Goal: Task Accomplishment & Management: Complete application form

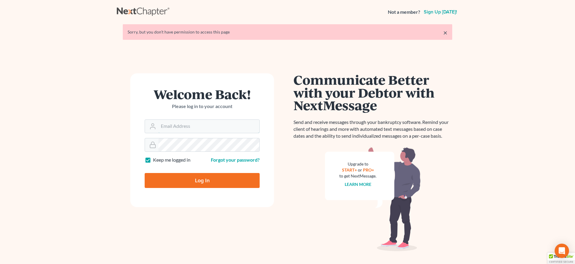
type input "[EMAIL_ADDRESS][DOMAIN_NAME]"
drag, startPoint x: 200, startPoint y: 177, endPoint x: 195, endPoint y: 174, distance: 5.9
click at [200, 177] on input "Log In" at bounding box center [202, 180] width 115 height 15
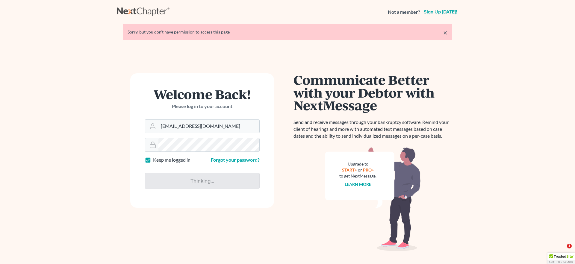
type input "Thinking..."
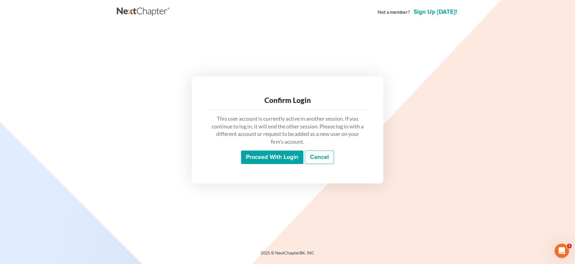
click at [293, 152] on input "Proceed with login" at bounding box center [272, 158] width 62 height 14
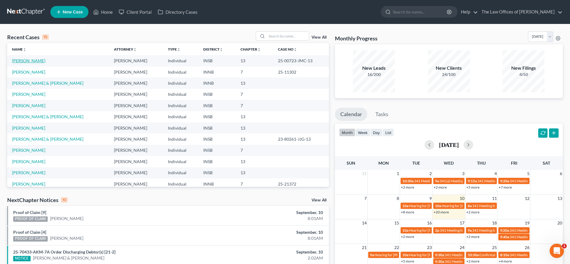
click at [28, 60] on link "Nelson, Lisa" at bounding box center [28, 60] width 33 height 5
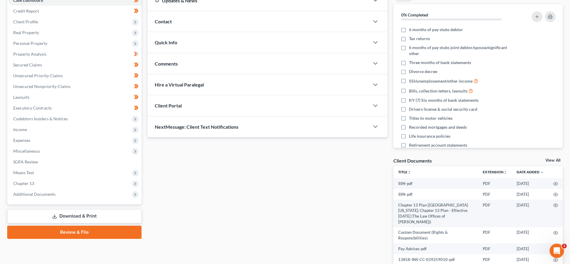
scroll to position [72, 0]
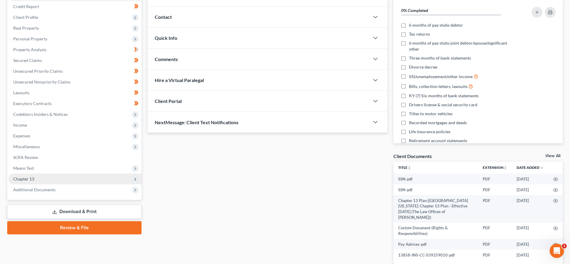
click at [45, 177] on span "Chapter 13" at bounding box center [74, 179] width 133 height 11
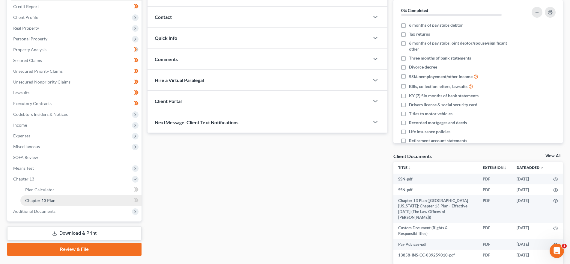
click at [63, 202] on link "Chapter 13 Plan" at bounding box center [80, 200] width 121 height 11
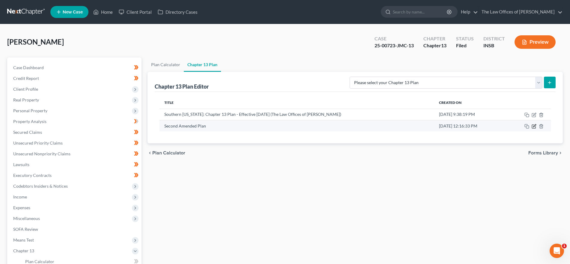
click at [534, 127] on icon "button" at bounding box center [534, 125] width 3 height 3
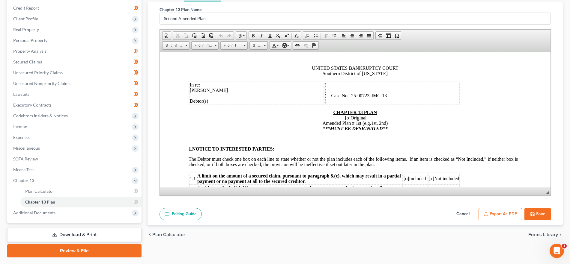
scroll to position [87, 0]
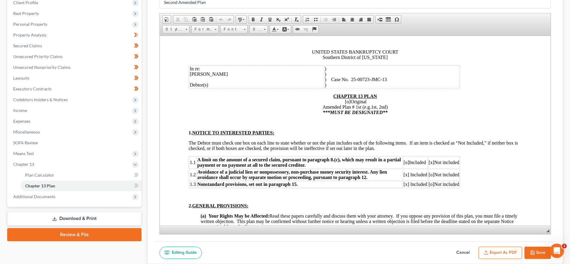
drag, startPoint x: 548, startPoint y: 175, endPoint x: 562, endPoint y: 260, distance: 85.9
click at [562, 260] on div "Chapter 13 Plan Name Second Amended Plan Rich Text Editor, document-ckeditor Ed…" at bounding box center [354, 124] width 415 height 279
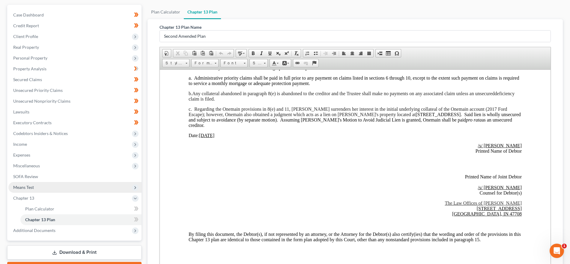
scroll to position [46, 0]
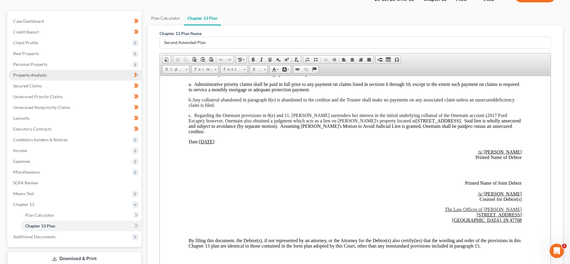
drag, startPoint x: 72, startPoint y: 76, endPoint x: 74, endPoint y: 80, distance: 4.7
click at [72, 76] on link "Property Analysis" at bounding box center [74, 75] width 133 height 11
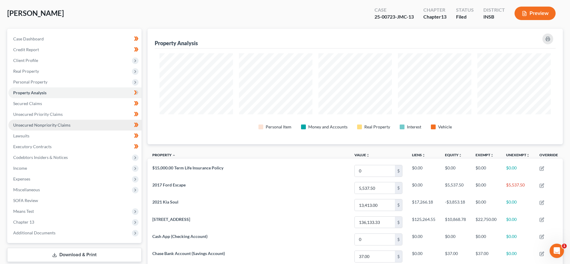
scroll to position [30, 0]
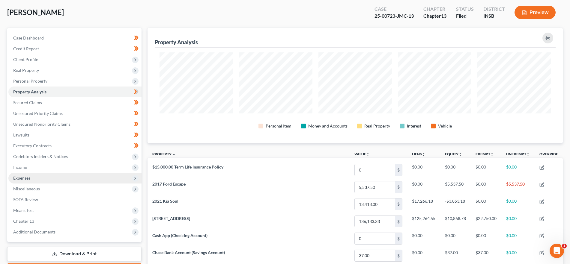
click at [43, 177] on span "Expenses" at bounding box center [74, 178] width 133 height 11
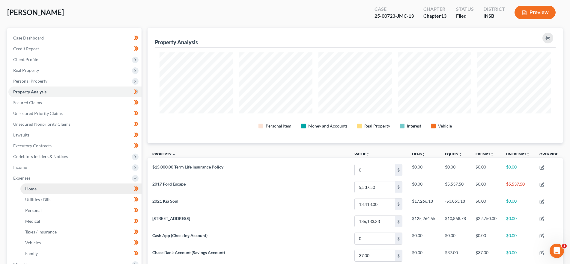
click at [46, 188] on link "Home" at bounding box center [80, 189] width 121 height 11
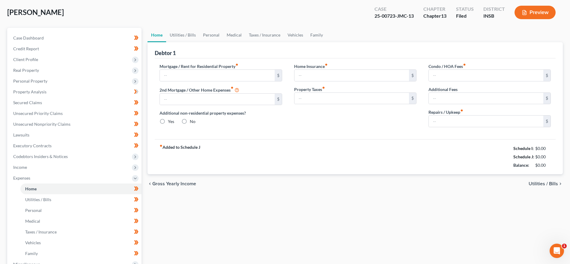
scroll to position [1, 0]
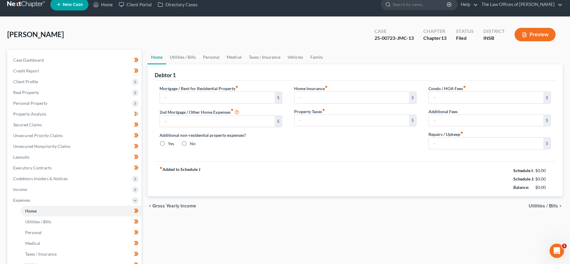
type input "0.00"
radio input "true"
type input "0.00"
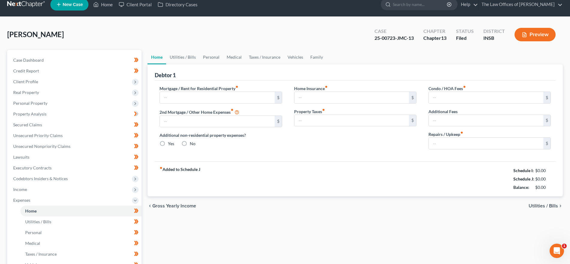
type input "0.00"
type input "100.00"
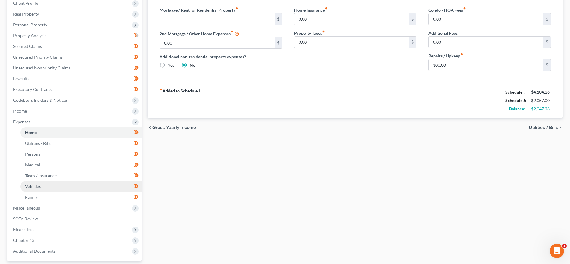
scroll to position [99, 0]
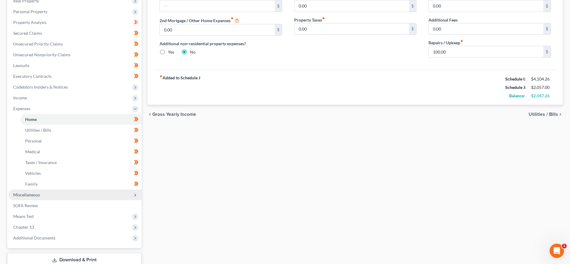
click at [59, 198] on span "Miscellaneous" at bounding box center [74, 195] width 133 height 11
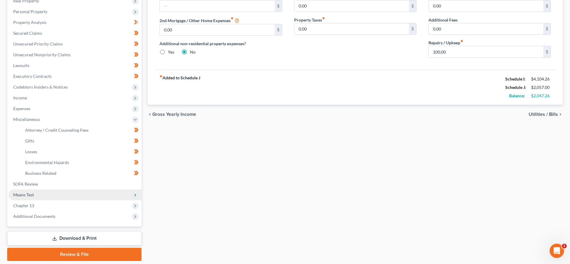
click at [49, 194] on span "Means Test" at bounding box center [74, 195] width 133 height 11
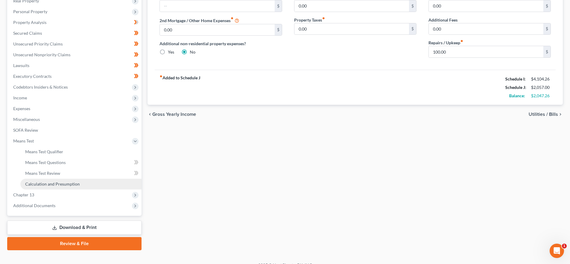
click at [61, 180] on link "Calculation and Presumption" at bounding box center [80, 184] width 121 height 11
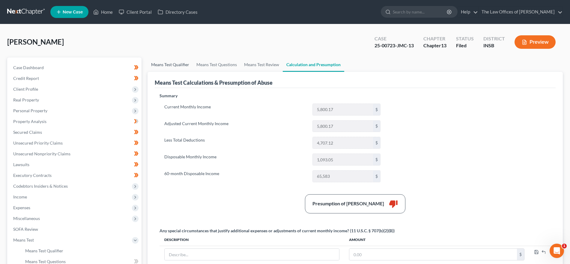
click at [187, 64] on link "Means Test Qualifier" at bounding box center [169, 65] width 45 height 14
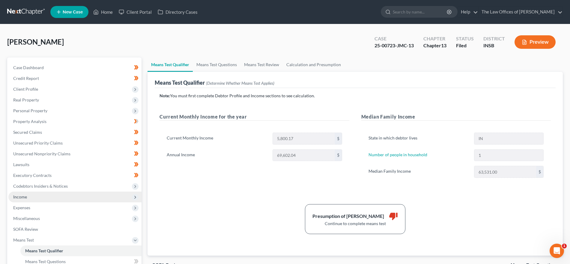
click at [72, 200] on span "Income" at bounding box center [74, 197] width 133 height 11
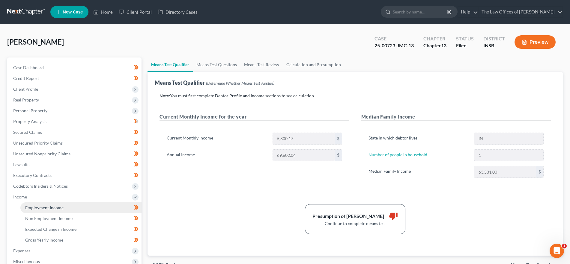
click at [71, 209] on link "Employment Income" at bounding box center [80, 208] width 121 height 11
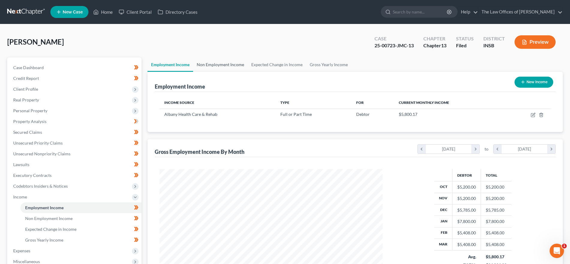
scroll to position [111, 235]
click at [219, 62] on link "Non Employment Income" at bounding box center [220, 65] width 55 height 14
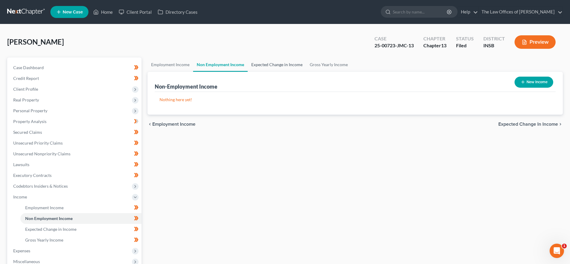
click at [270, 58] on link "Expected Change in Income" at bounding box center [277, 65] width 58 height 14
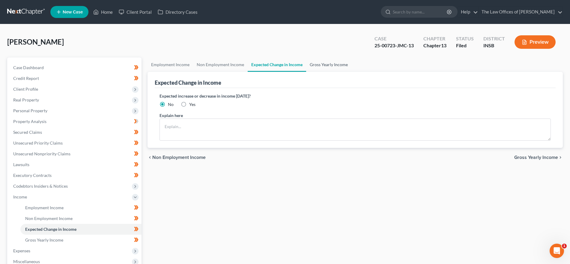
click at [323, 63] on link "Gross Yearly Income" at bounding box center [328, 65] width 45 height 14
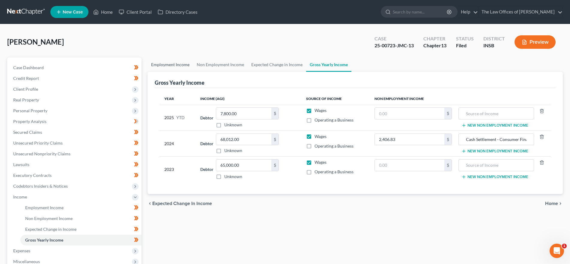
click at [167, 65] on link "Employment Income" at bounding box center [170, 65] width 46 height 14
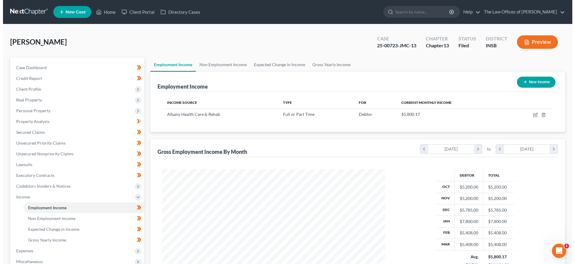
scroll to position [111, 235]
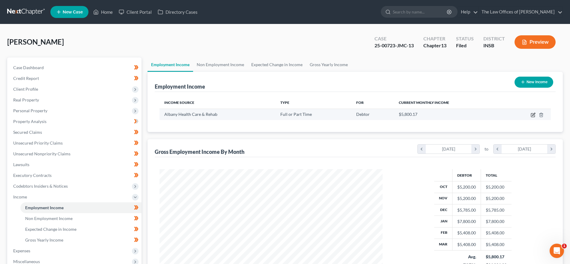
click at [533, 113] on icon "button" at bounding box center [533, 115] width 5 height 5
select select "0"
select select "15"
select select "2"
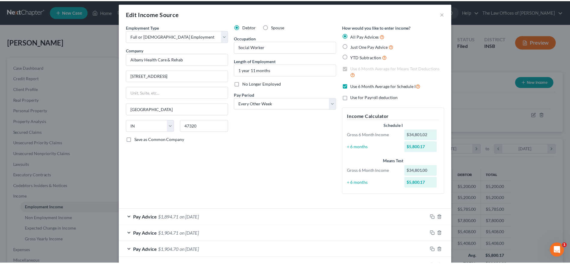
scroll to position [0, 0]
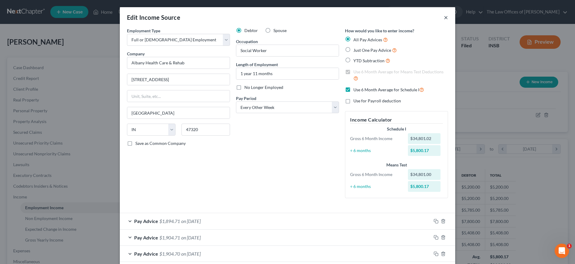
click at [444, 18] on button "×" at bounding box center [446, 17] width 4 height 7
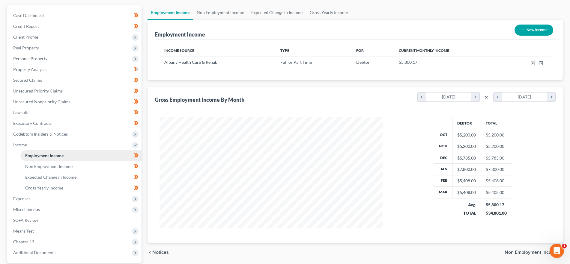
scroll to position [60, 0]
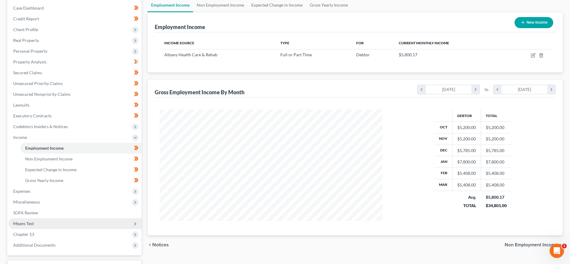
click at [48, 227] on span "Means Test" at bounding box center [74, 224] width 133 height 11
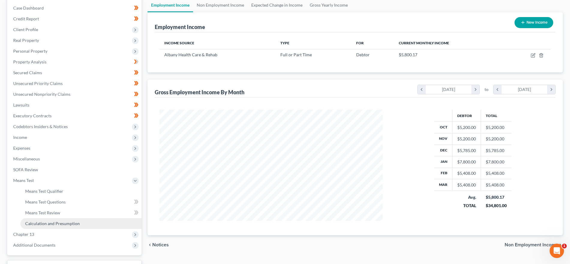
click at [48, 226] on span "Calculation and Presumption" at bounding box center [52, 223] width 55 height 5
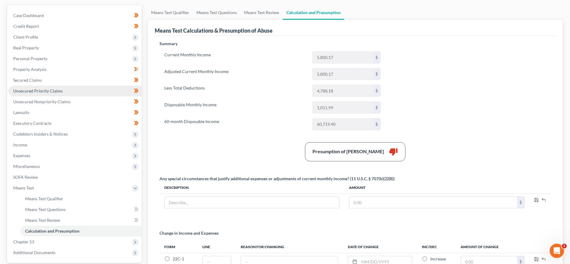
scroll to position [64, 0]
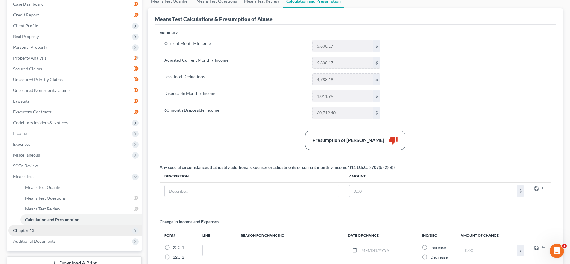
click at [61, 231] on span "Chapter 13" at bounding box center [74, 230] width 133 height 11
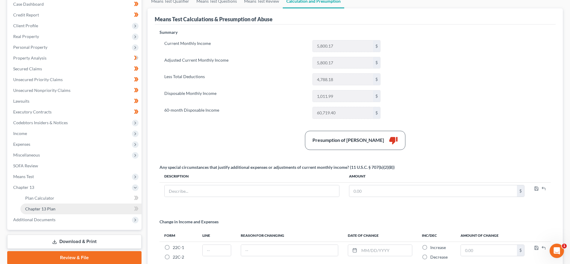
click at [52, 210] on span "Chapter 13 Plan" at bounding box center [40, 209] width 30 height 5
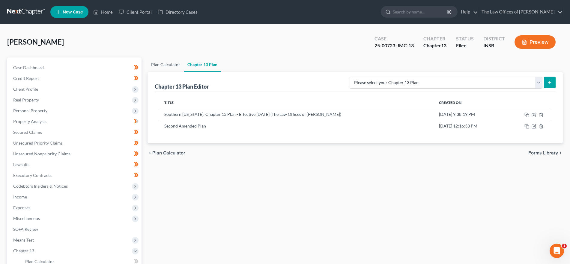
click at [170, 63] on link "Plan Calculator" at bounding box center [165, 65] width 36 height 14
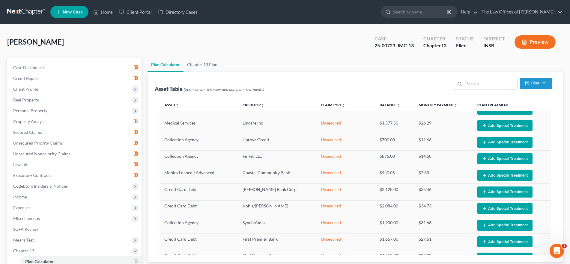
select select "59"
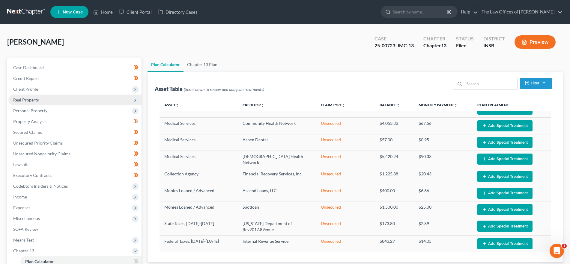
click at [44, 98] on span "Real Property" at bounding box center [74, 100] width 133 height 11
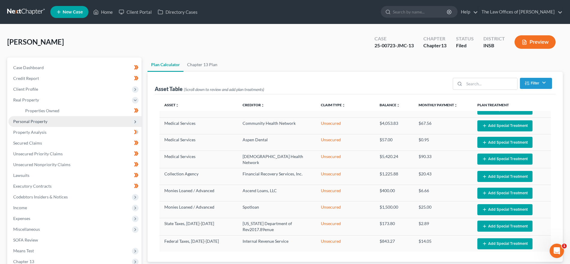
click at [48, 122] on span "Personal Property" at bounding box center [74, 121] width 133 height 11
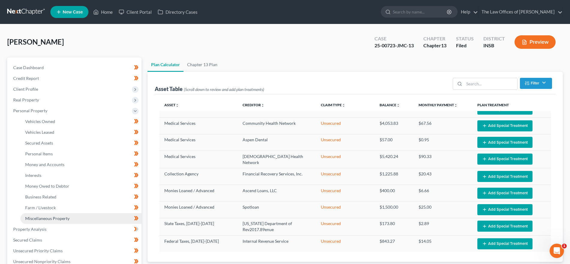
click at [50, 216] on span "Miscellaneous Property" at bounding box center [47, 218] width 44 height 5
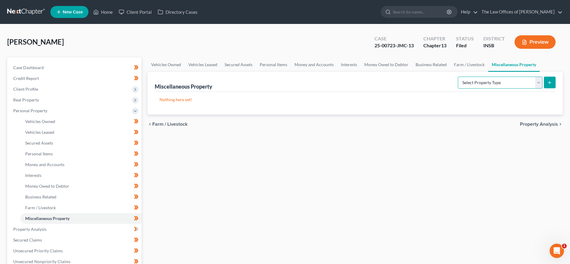
click at [495, 79] on select "Select Property Type Assigned for Creditor Benefit Within 1 Year Holding for An…" at bounding box center [500, 83] width 85 height 12
click at [389, 65] on link "Money Owed to Debtor" at bounding box center [386, 65] width 51 height 14
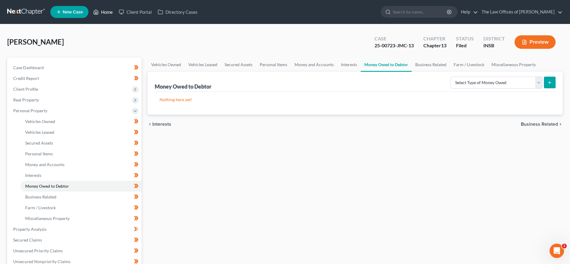
drag, startPoint x: 108, startPoint y: 8, endPoint x: 100, endPoint y: 10, distance: 7.9
click at [108, 8] on link "Home" at bounding box center [102, 12] width 25 height 11
